Goal: Check status: Check status

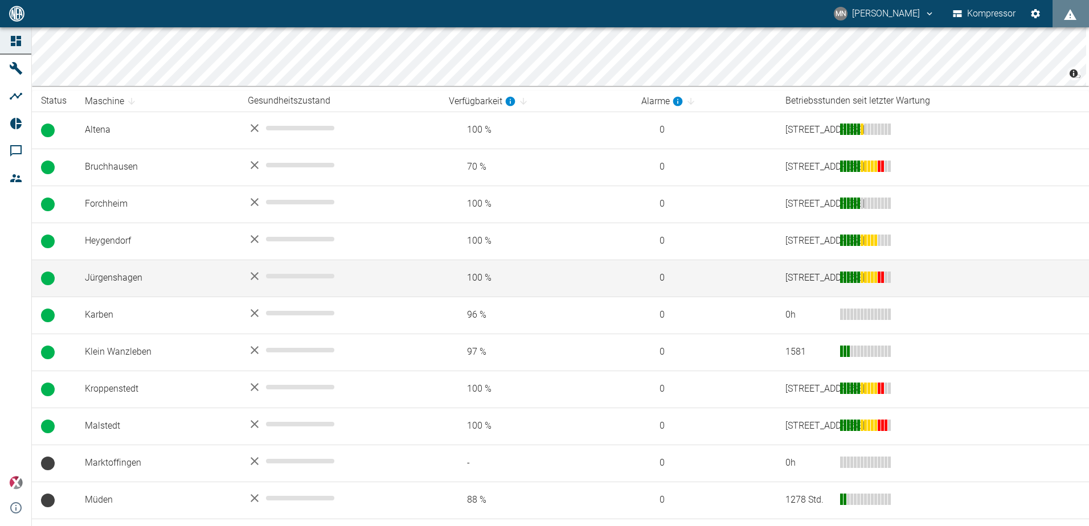
scroll to position [171, 0]
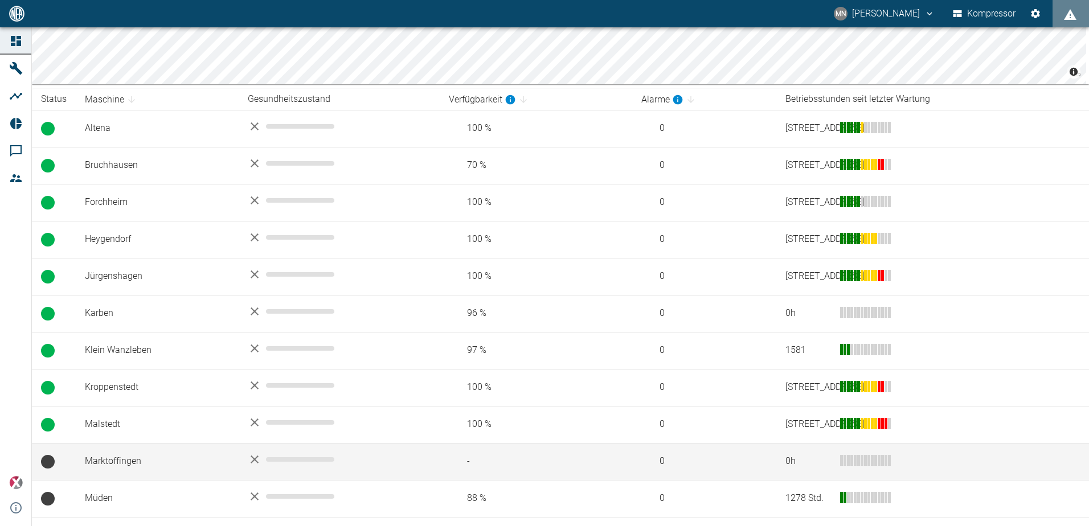
click at [118, 462] on td "Marktoffingen" at bounding box center [157, 461] width 163 height 37
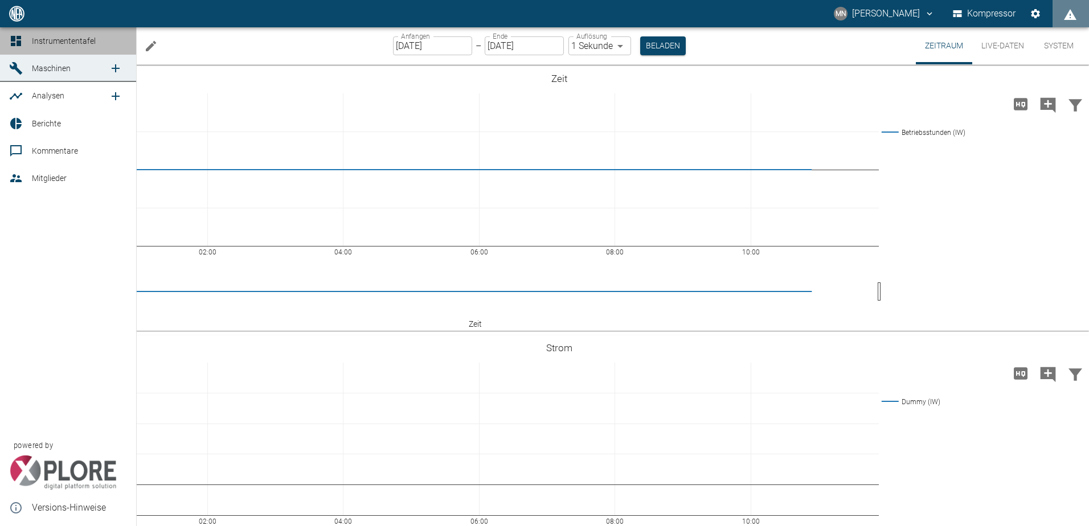
click at [19, 43] on icon at bounding box center [16, 41] width 10 height 10
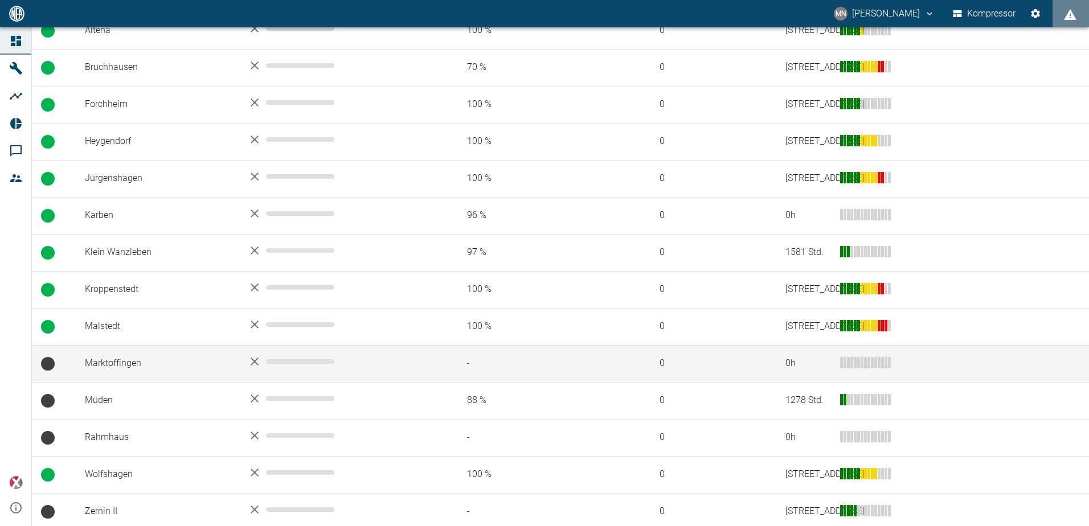
scroll to position [273, 0]
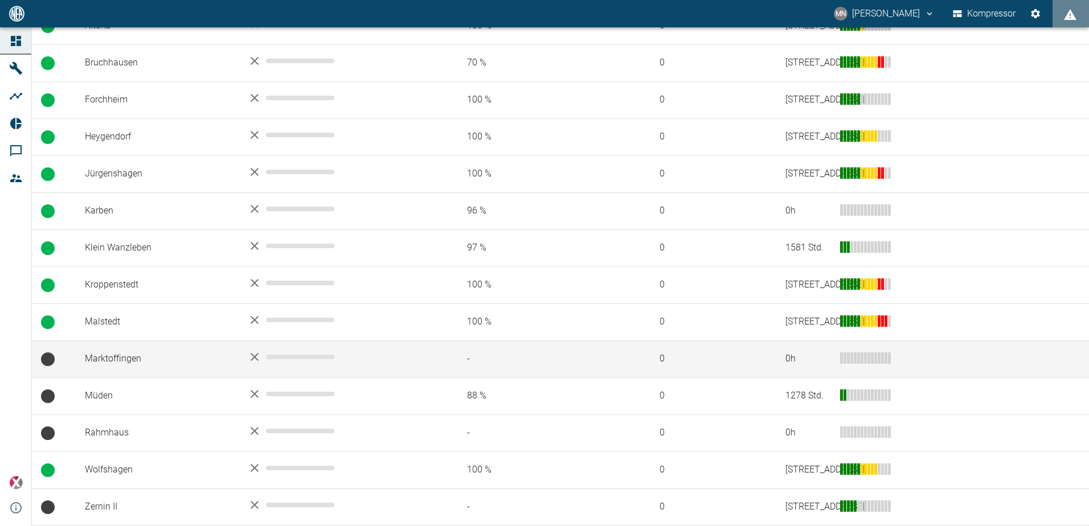
click at [155, 349] on td "Marktoffingen" at bounding box center [157, 359] width 163 height 37
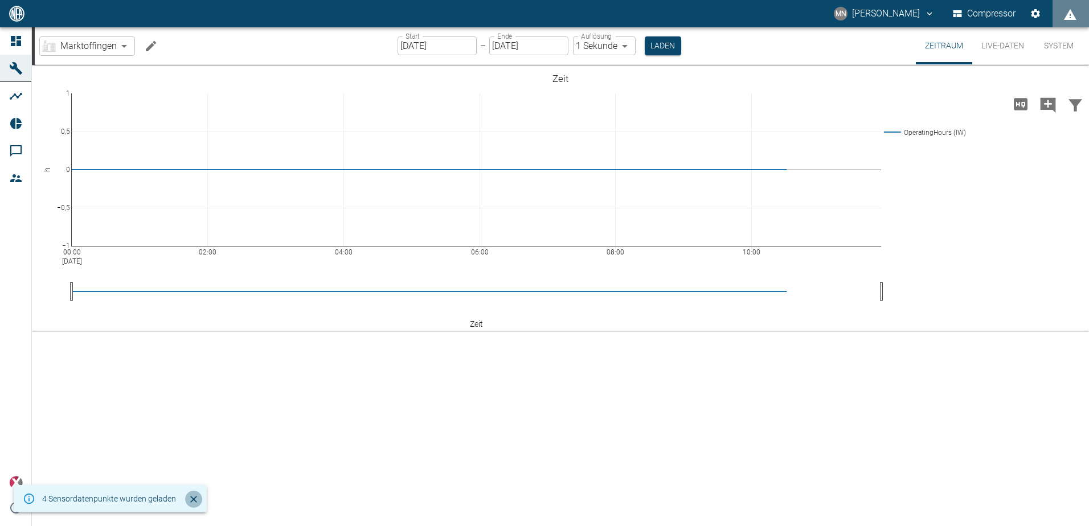
click at [191, 503] on icon "Schließen" at bounding box center [193, 499] width 11 height 11
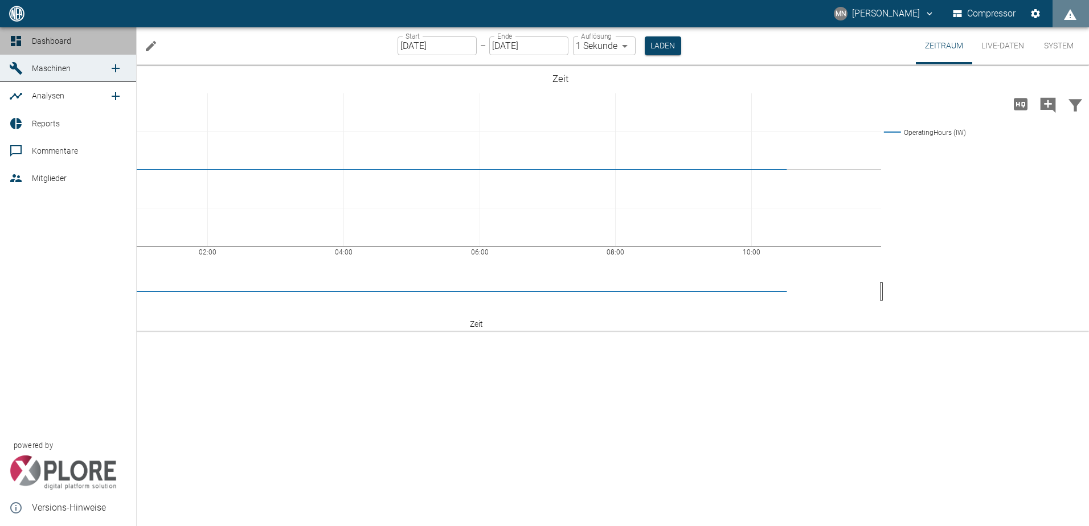
click at [15, 46] on icon at bounding box center [16, 41] width 10 height 10
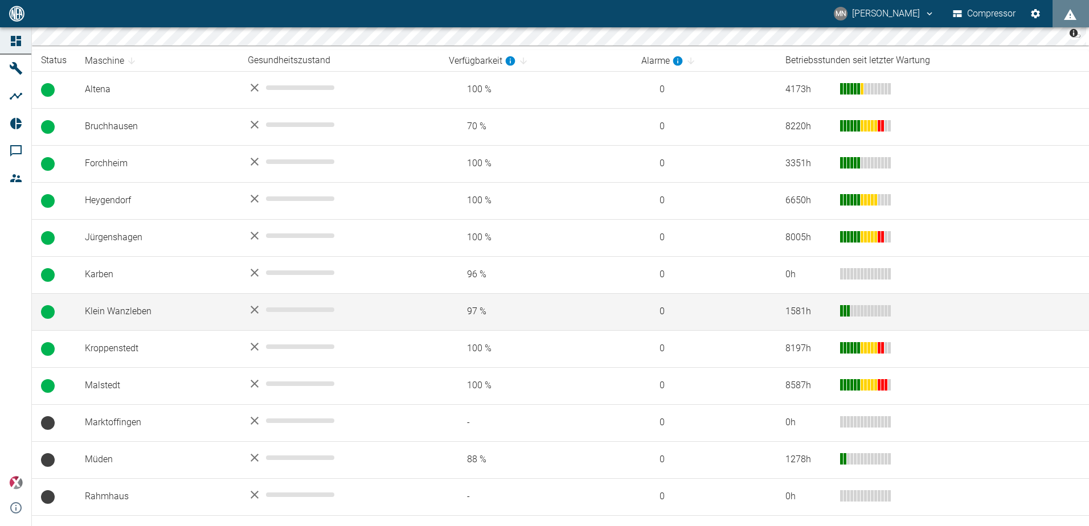
scroll to position [273, 0]
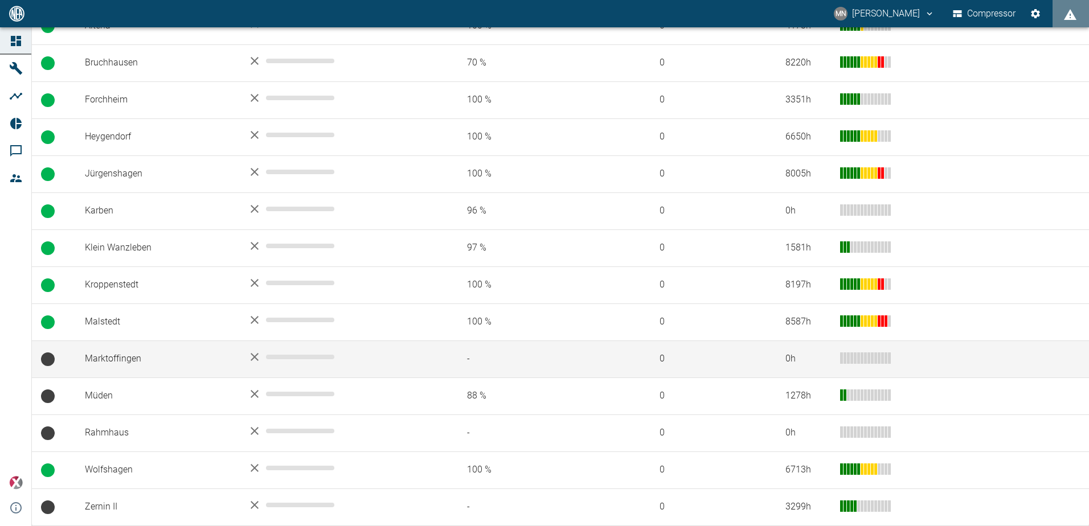
click at [134, 358] on td "Marktoffingen" at bounding box center [157, 359] width 163 height 37
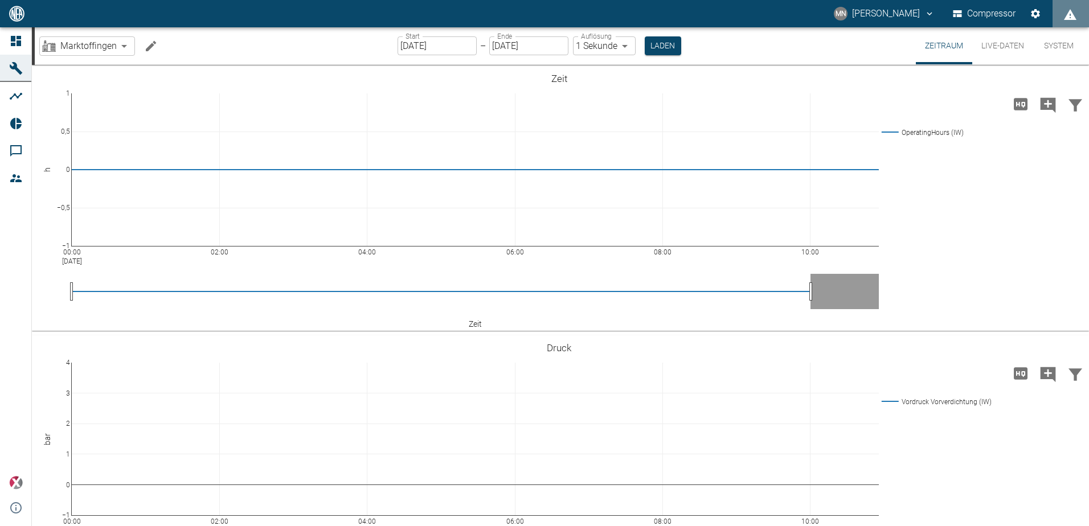
click at [156, 47] on icon "Machine bearbeiten" at bounding box center [151, 46] width 14 height 14
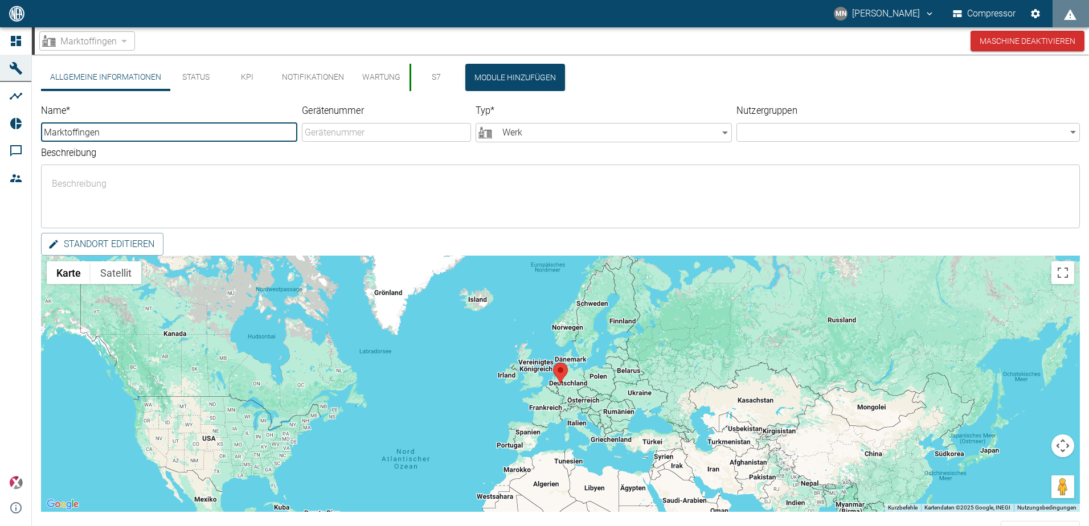
click at [437, 75] on button "S7" at bounding box center [435, 77] width 51 height 27
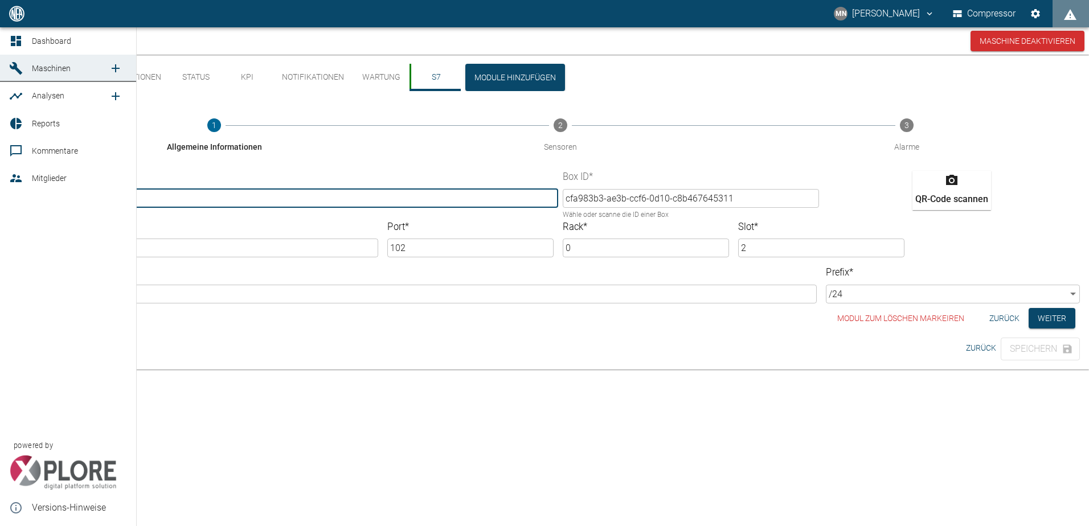
click at [13, 43] on icon at bounding box center [16, 41] width 14 height 14
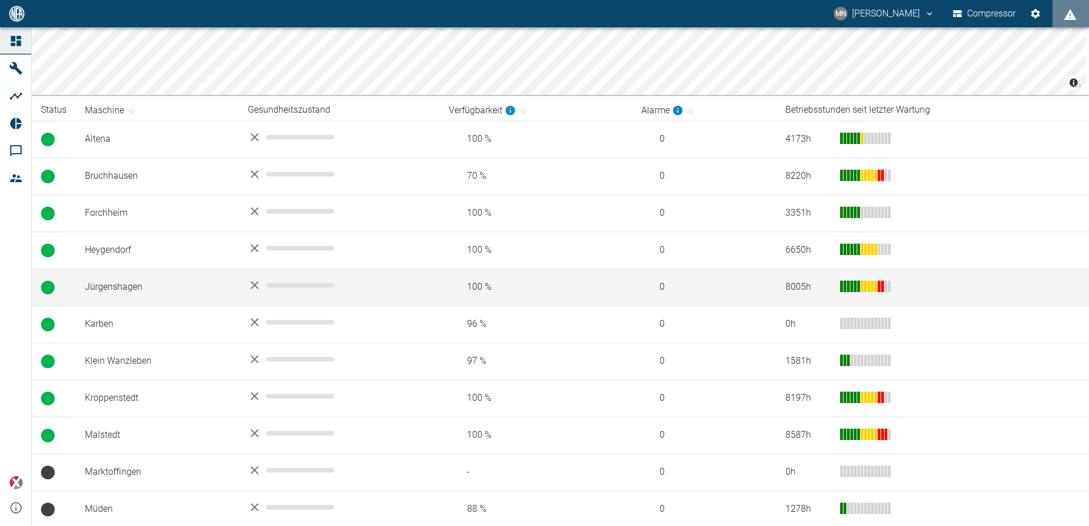
scroll to position [228, 0]
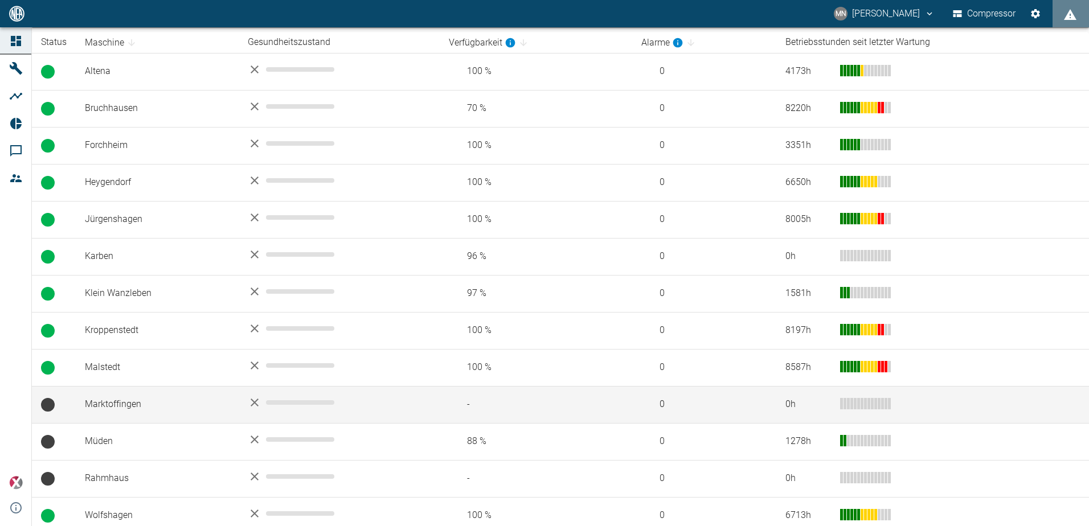
click at [109, 402] on td "Marktoffingen" at bounding box center [157, 404] width 163 height 37
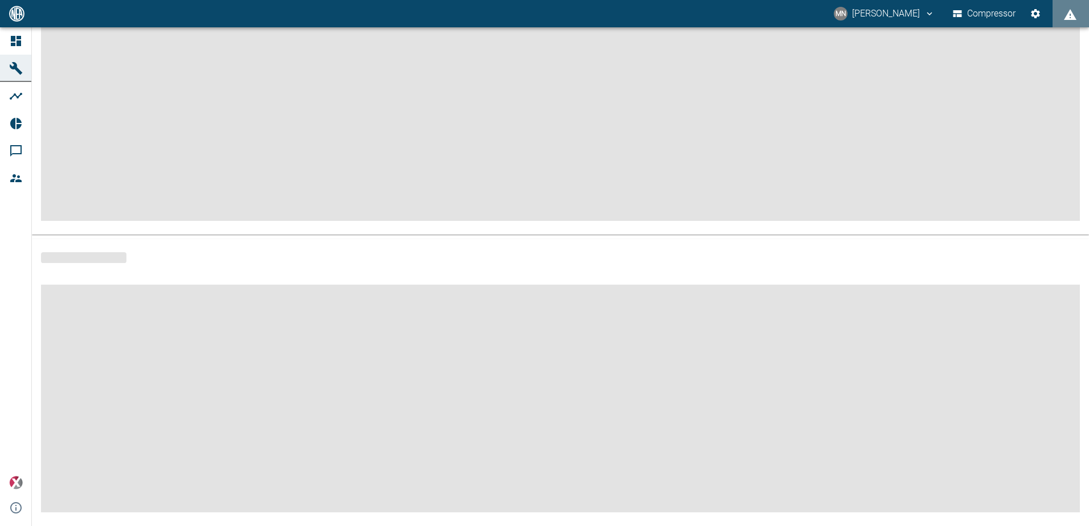
scroll to position [137, 0]
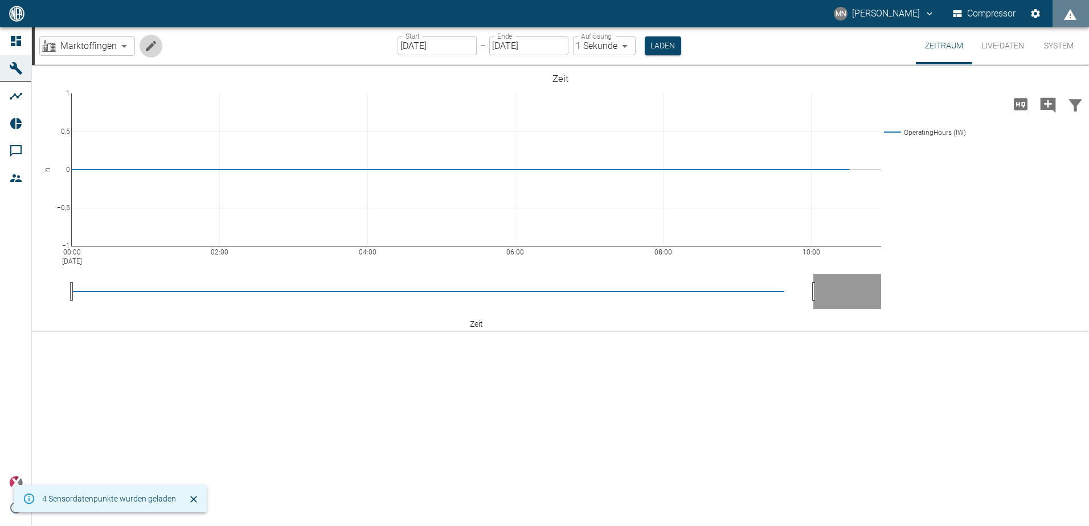
click at [152, 46] on icon "Machine bearbeiten" at bounding box center [151, 45] width 10 height 10
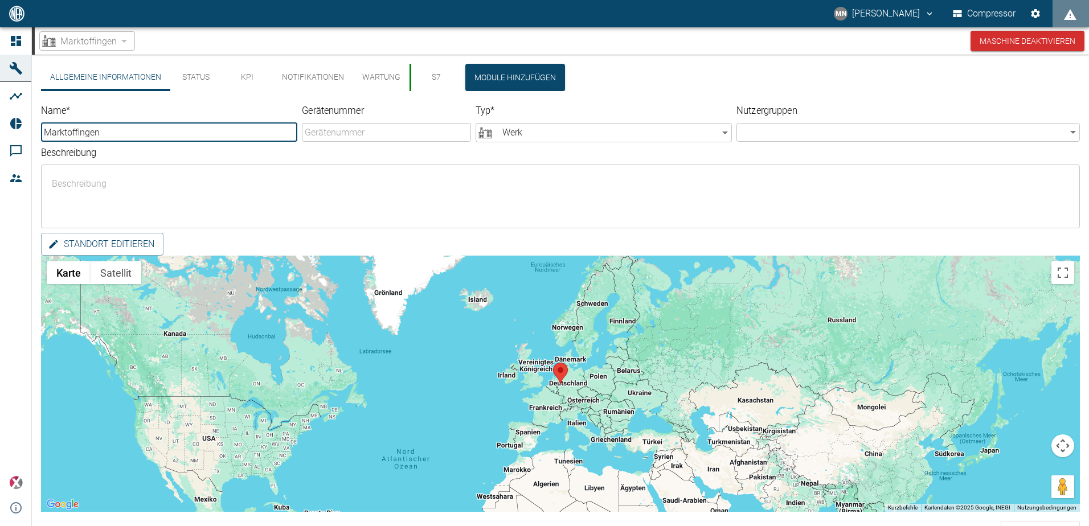
click at [429, 77] on button "S7" at bounding box center [435, 77] width 51 height 27
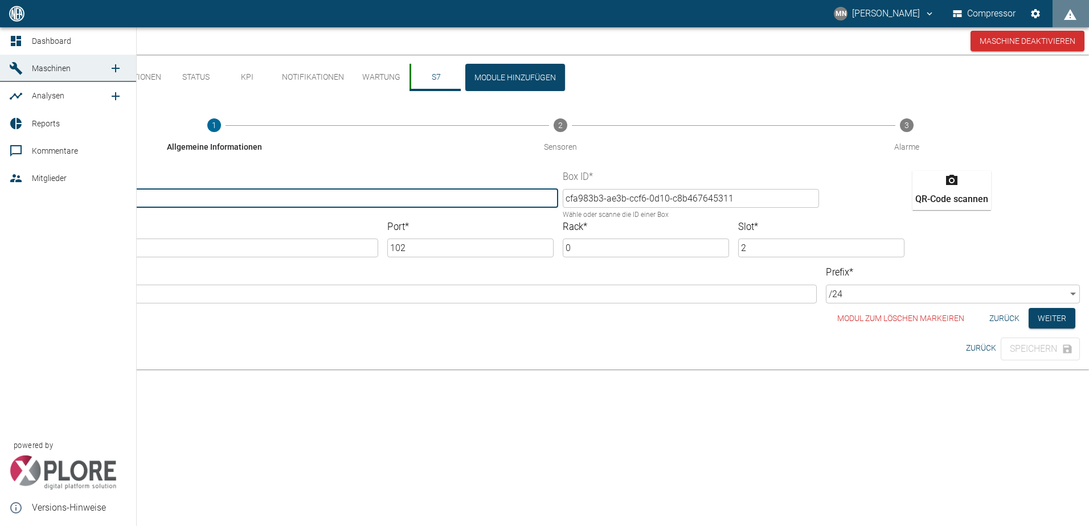
click at [18, 36] on icon at bounding box center [16, 41] width 10 height 10
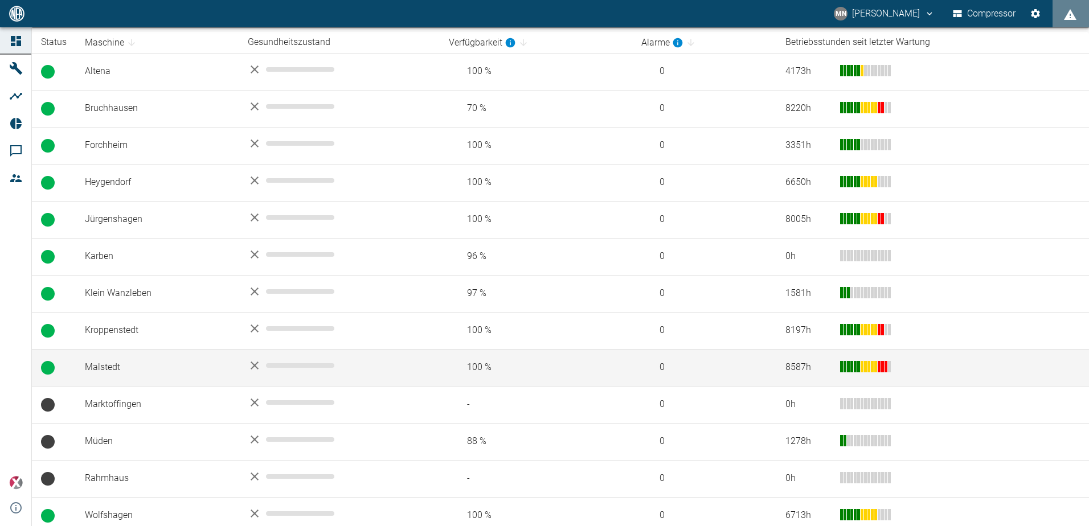
scroll to position [273, 0]
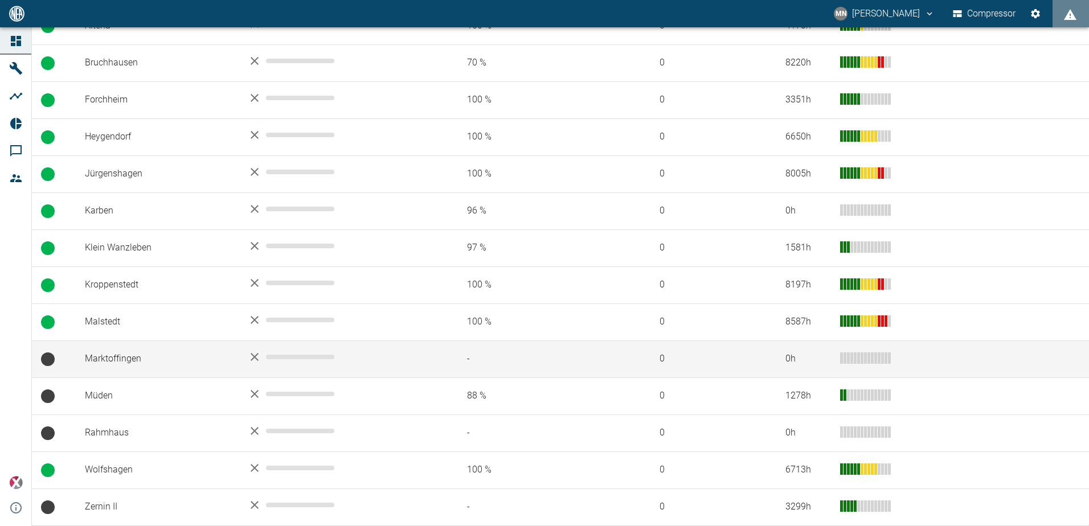
click at [141, 356] on td "Marktoffingen" at bounding box center [157, 359] width 163 height 37
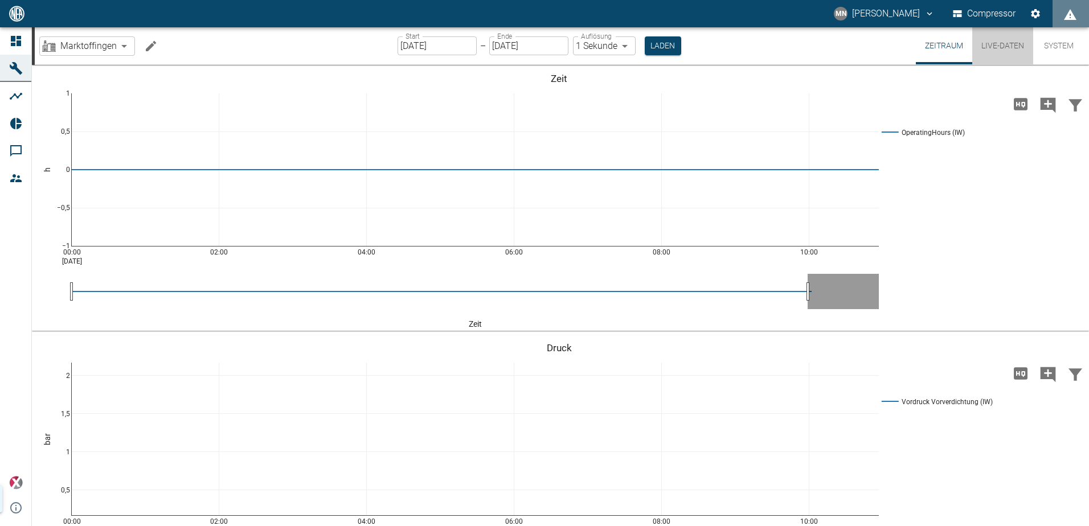
click at [1008, 50] on button "Live-Daten" at bounding box center [1002, 45] width 61 height 37
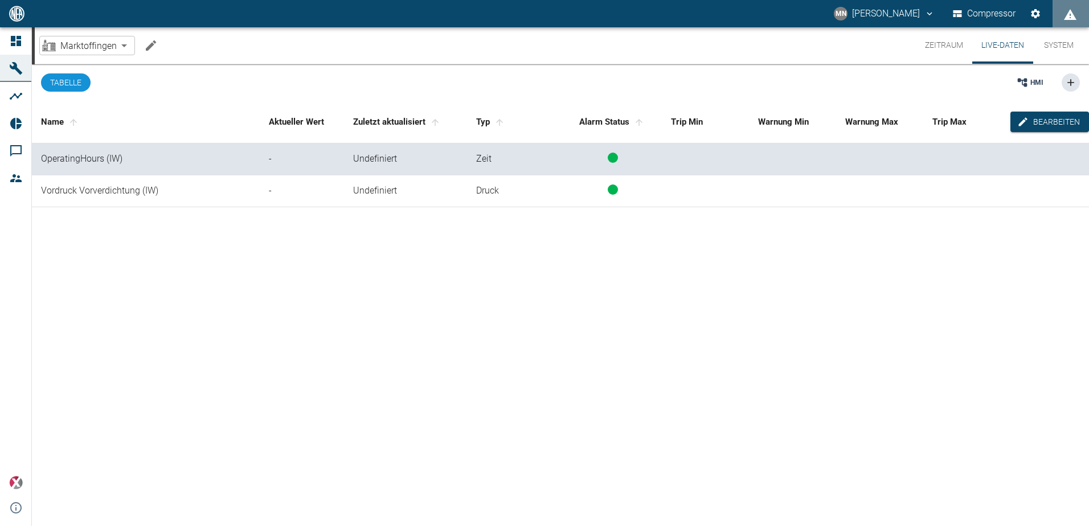
click at [317, 297] on div "Name Aktueller Wert Zuletzt aktualisiert Typ Alarm Status Trip Min Warnung Min …" at bounding box center [560, 313] width 1057 height 424
click at [445, 297] on div "Name Aktueller Wert Zuletzt aktualisiert Typ Alarm Status Trip Min Warnung Min …" at bounding box center [560, 313] width 1057 height 424
